Goal: Navigation & Orientation: Find specific page/section

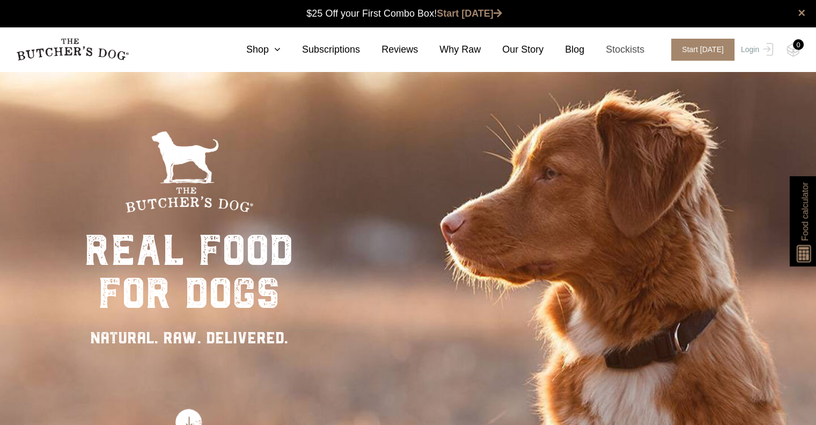
click at [631, 51] on link "Stockists" at bounding box center [615, 49] width 60 height 14
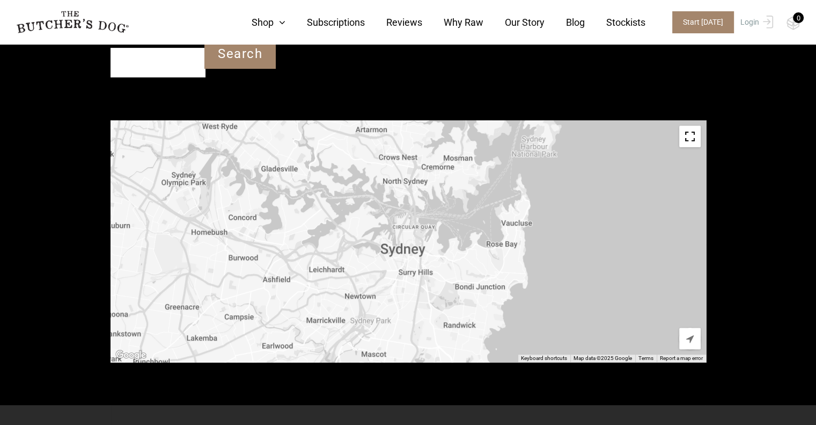
scroll to position [382, 0]
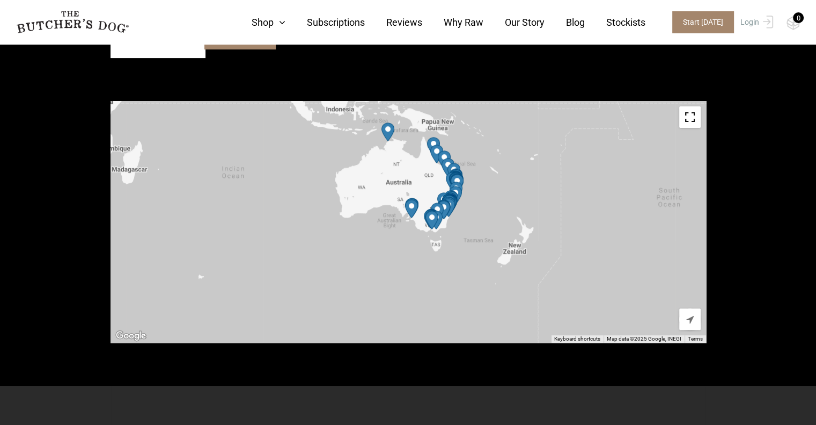
click at [521, 233] on div at bounding box center [409, 222] width 596 height 242
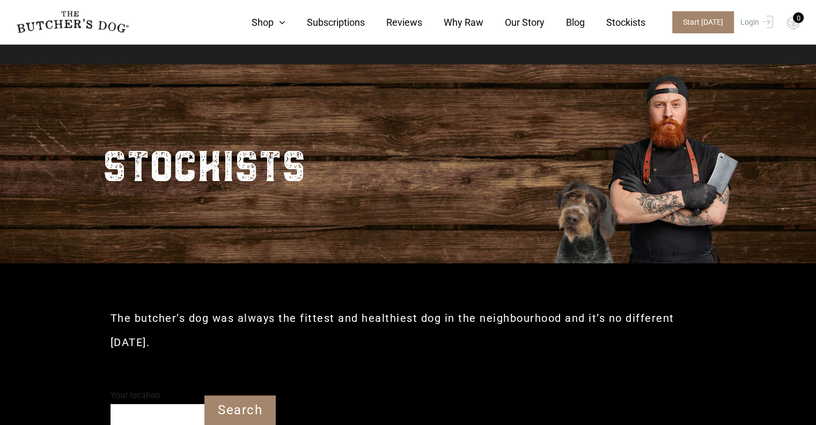
scroll to position [0, 0]
